Goal: Transaction & Acquisition: Purchase product/service

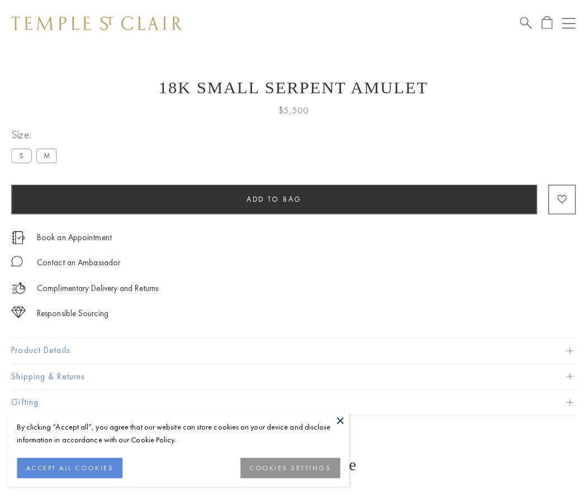
scroll to position [14, 0]
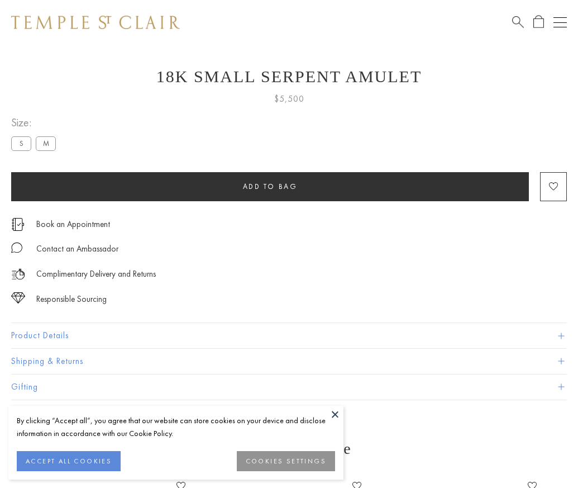
click at [270, 186] on span "Add to bag" at bounding box center [270, 186] width 55 height 9
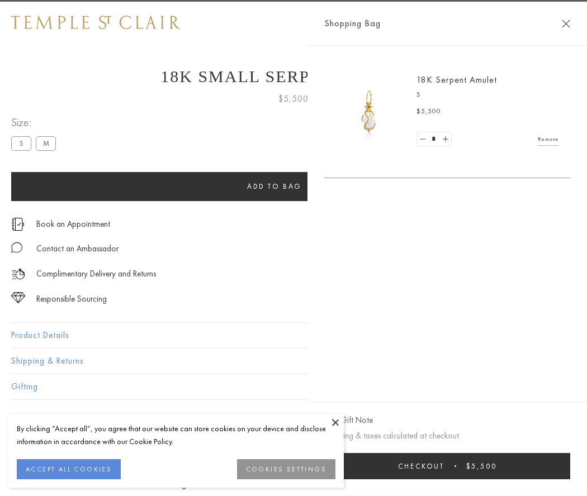
click at [450, 466] on button "Checkout $5,500" at bounding box center [447, 466] width 246 height 26
